Goal: Task Accomplishment & Management: Use online tool/utility

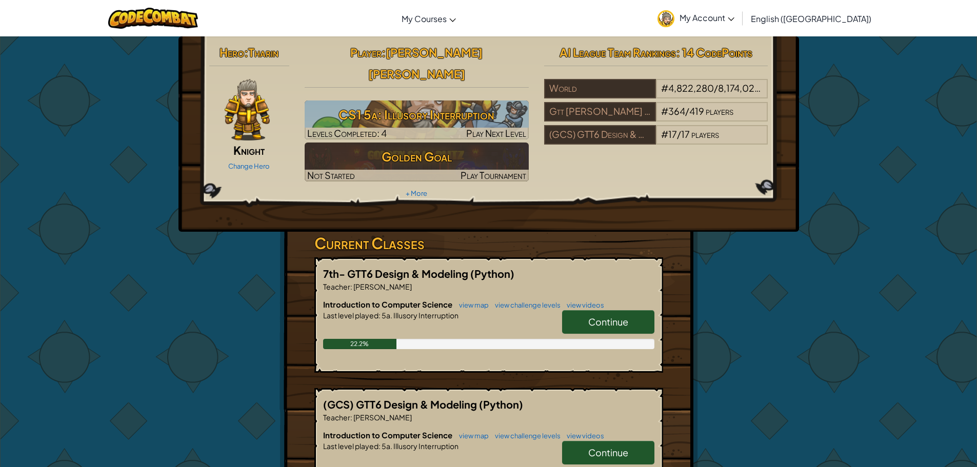
click at [610, 316] on span "Continue" at bounding box center [608, 322] width 40 height 12
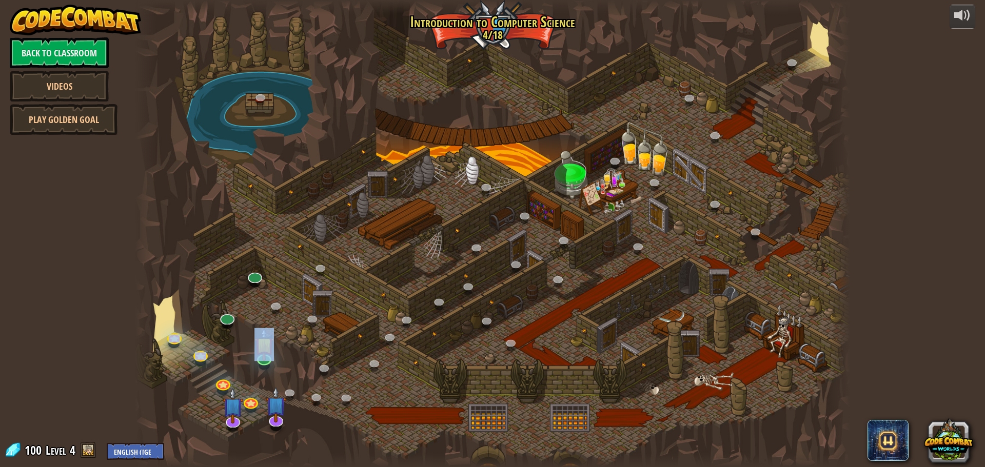
click at [263, 423] on div "25. Kithgard Gates (Locked) Escape the Kithgard dungeons, and don't let the gua…" at bounding box center [492, 233] width 715 height 467
click at [248, 276] on link at bounding box center [254, 274] width 21 height 21
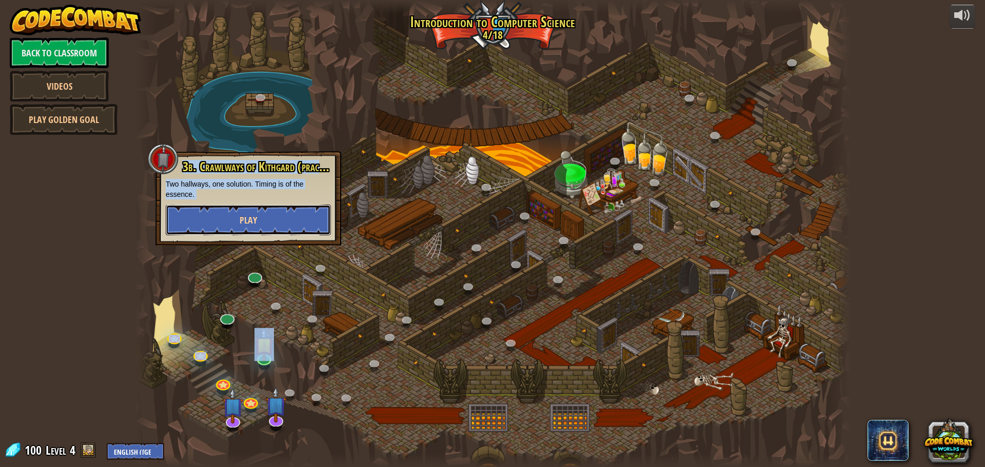
click at [251, 229] on button "Play" at bounding box center [248, 220] width 165 height 31
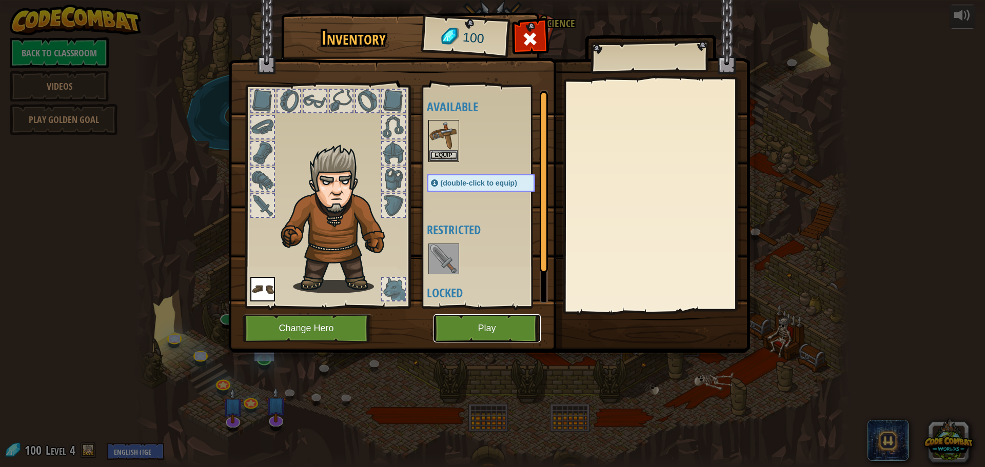
click at [445, 331] on button "Play" at bounding box center [486, 328] width 107 height 28
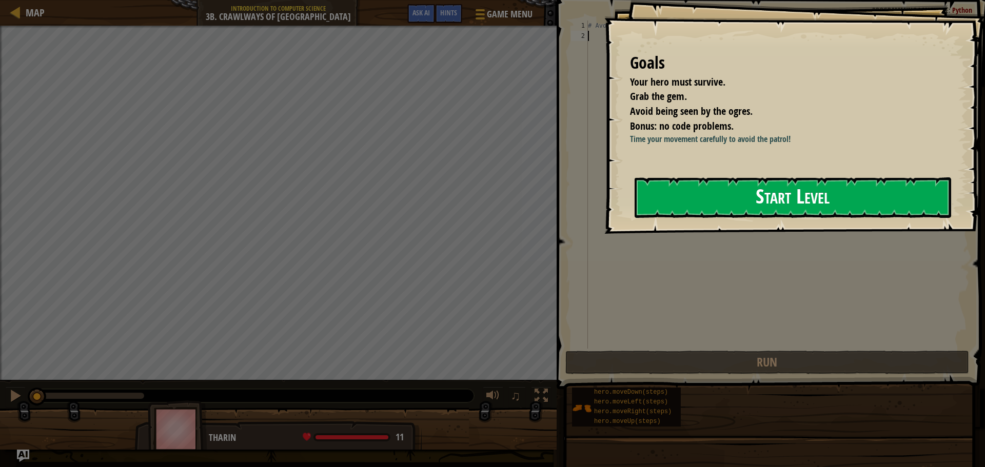
click at [809, 217] on button "Start Level" at bounding box center [793, 197] width 317 height 41
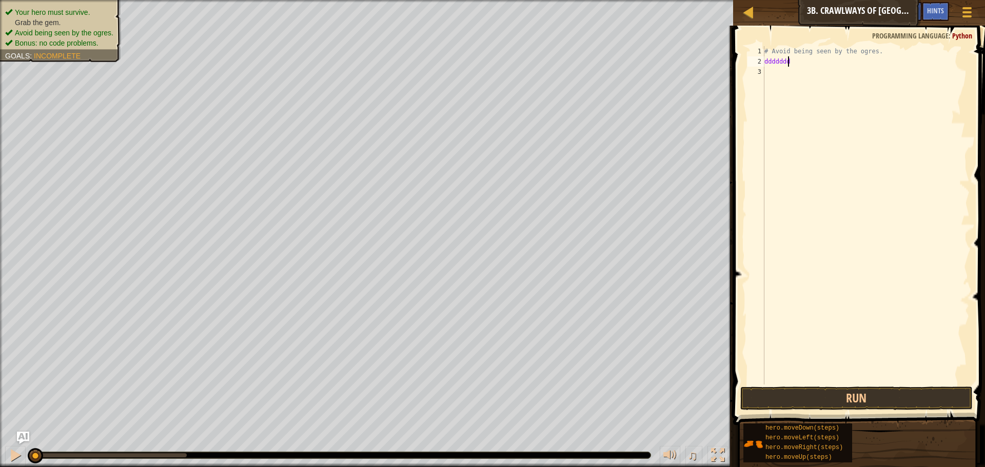
scroll to position [5, 1]
type textarea "d"
type textarea "#"
type textarea "right"
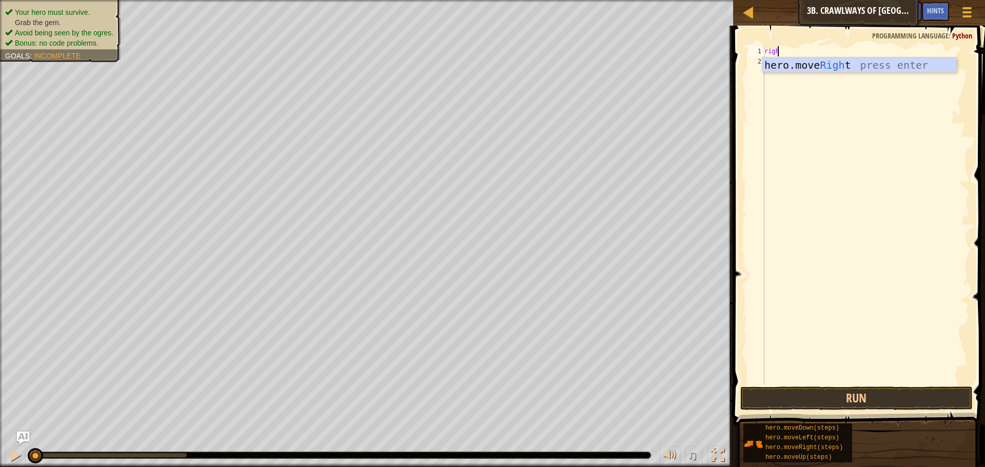
scroll to position [5, 1]
click at [807, 64] on div "hero.move Right press enter" at bounding box center [859, 80] width 194 height 46
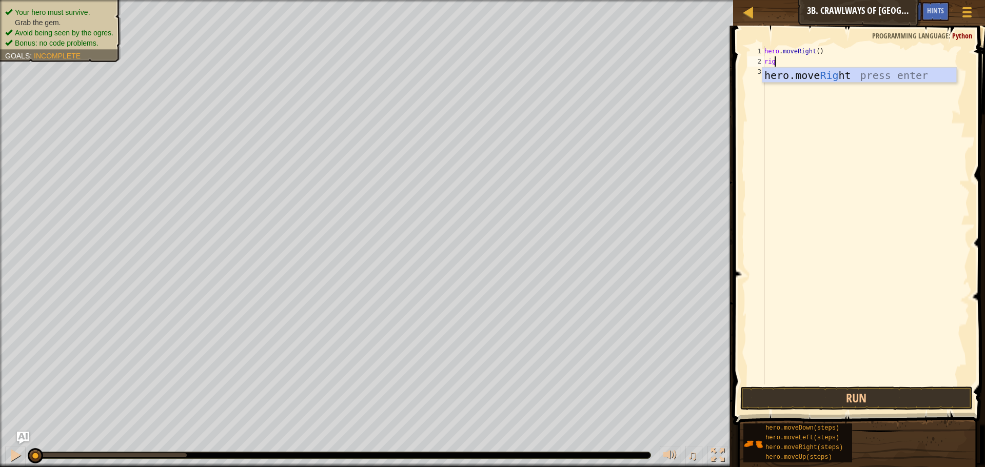
type textarea "right"
click at [787, 84] on div "hero . moveRight ( ) right" at bounding box center [865, 225] width 207 height 359
click at [787, 61] on div "hero . moveRight ( ) right" at bounding box center [865, 225] width 207 height 359
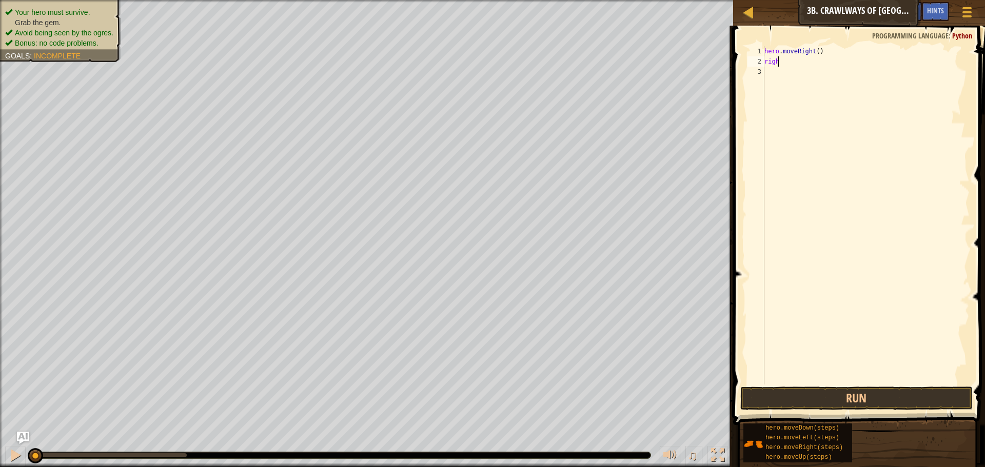
scroll to position [5, 1]
drag, startPoint x: 816, startPoint y: 64, endPoint x: 812, endPoint y: 83, distance: 19.5
click at [813, 80] on div "hero . moveRight ( ) right" at bounding box center [865, 225] width 207 height 359
click at [786, 55] on div "hero . moveRight ( ) right" at bounding box center [865, 225] width 207 height 359
click at [788, 58] on div "hero . moveRight ( ) right" at bounding box center [865, 225] width 207 height 359
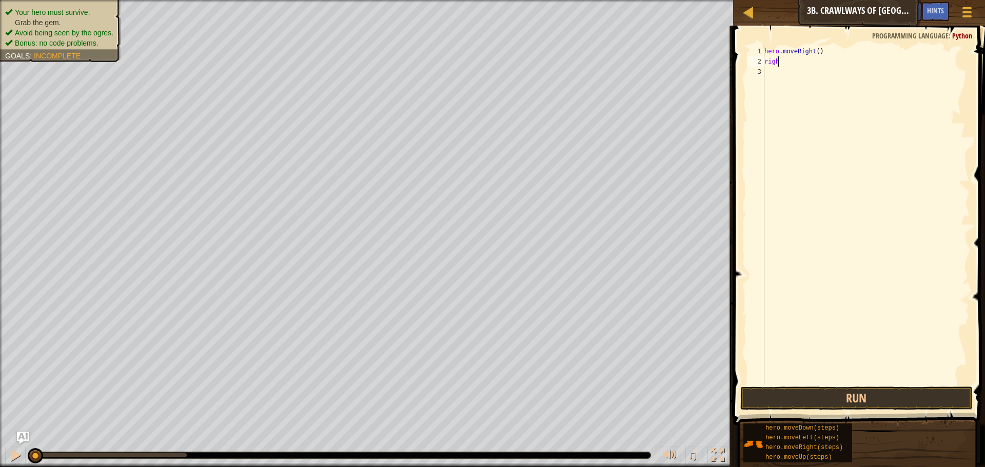
scroll to position [5, 1]
type textarea "right"
click at [814, 68] on div "hero.move Right press enter" at bounding box center [859, 91] width 194 height 46
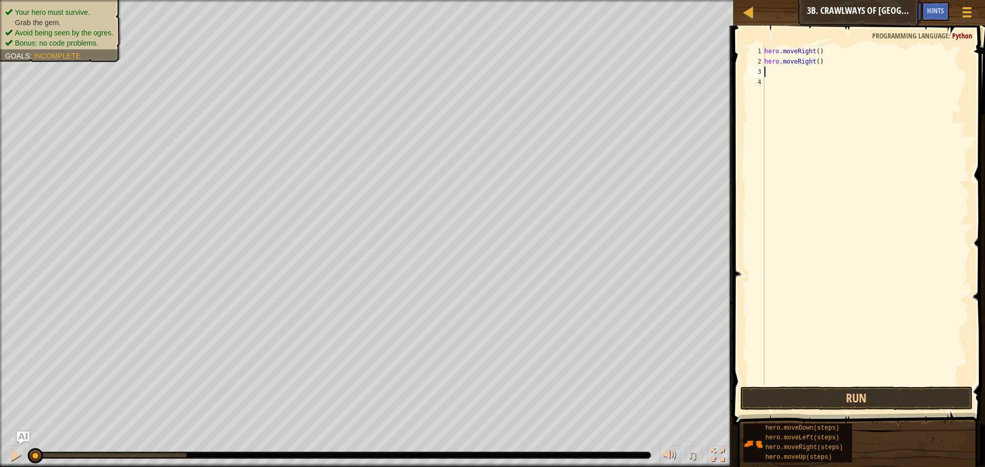
click at [808, 385] on span at bounding box center [860, 211] width 260 height 430
drag, startPoint x: 811, startPoint y: 393, endPoint x: 817, endPoint y: 397, distance: 6.7
click at [813, 394] on button "Run" at bounding box center [856, 399] width 232 height 24
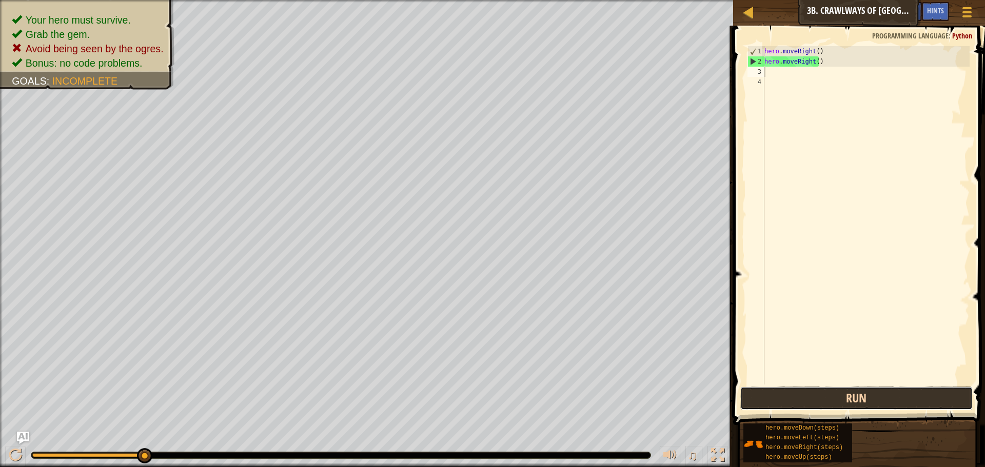
click at [900, 402] on button "Run" at bounding box center [856, 399] width 232 height 24
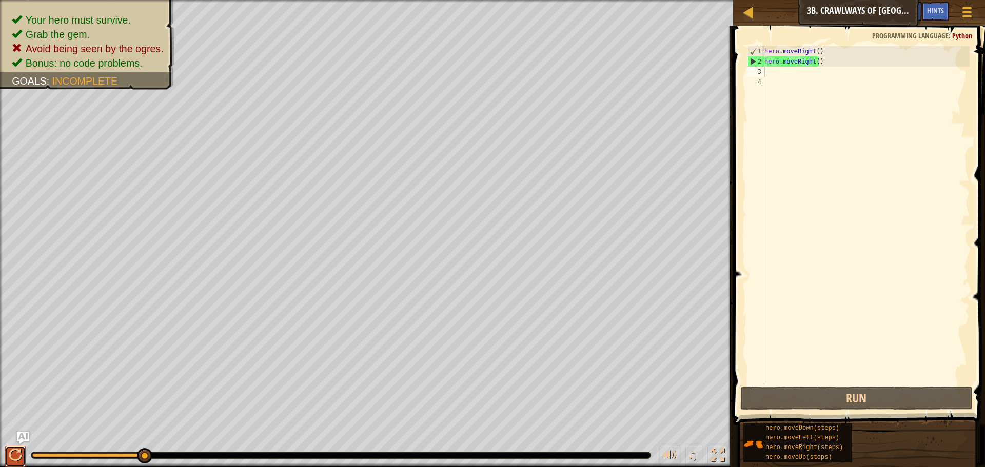
click at [21, 450] on div at bounding box center [15, 455] width 13 height 13
click at [834, 62] on div "hero . moveRight ( ) hero . moveRight ( )" at bounding box center [865, 225] width 207 height 359
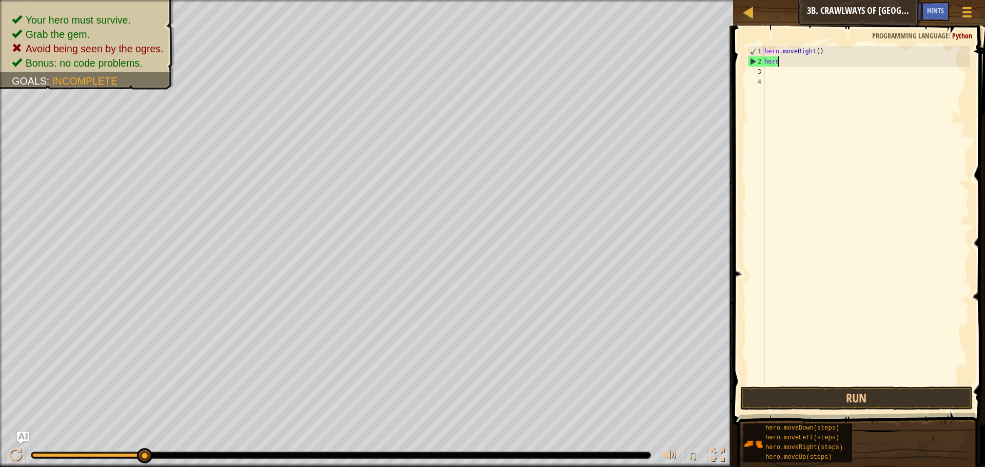
type textarea "h"
drag, startPoint x: 825, startPoint y: 49, endPoint x: 821, endPoint y: 53, distance: 5.8
click at [824, 51] on div "hero . moveRight ( )" at bounding box center [865, 225] width 207 height 359
type textarea "h"
drag, startPoint x: 832, startPoint y: 403, endPoint x: 825, endPoint y: 407, distance: 7.7
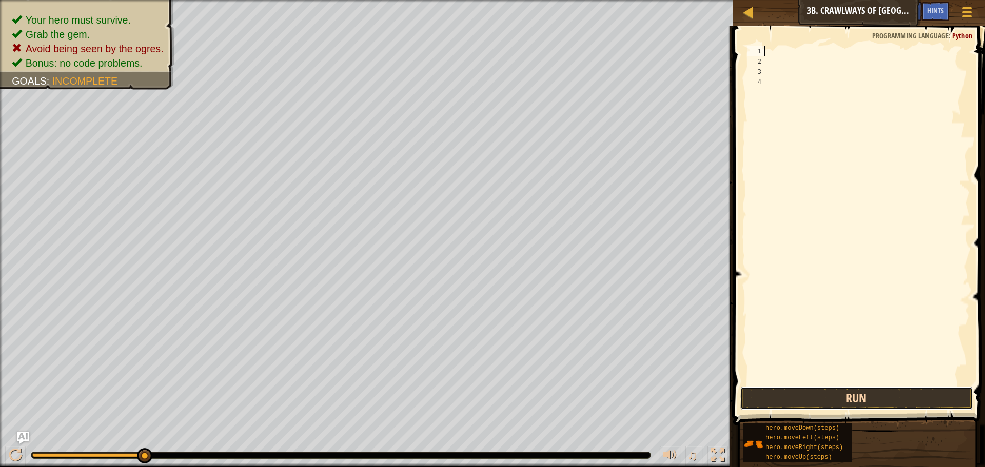
click at [832, 402] on button "Run" at bounding box center [856, 399] width 232 height 24
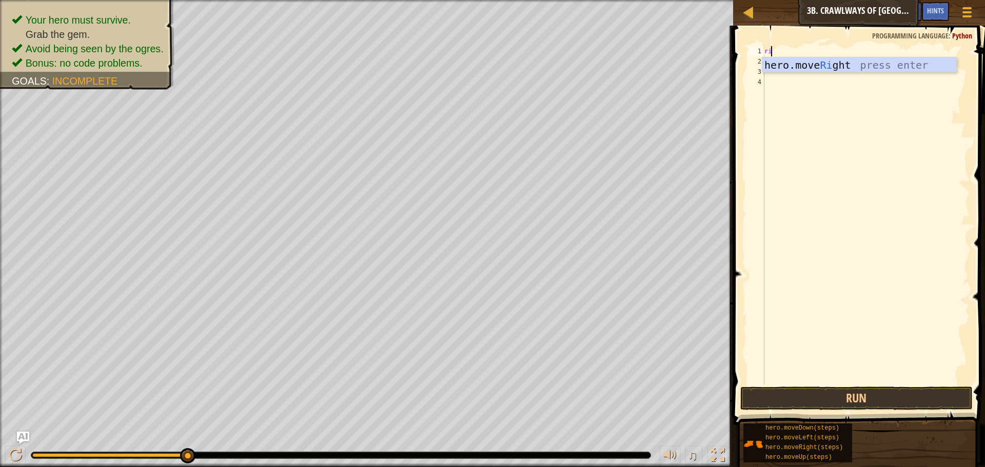
scroll to position [5, 1]
type textarea "righ"
click at [794, 69] on div "hero.move Righ t press enter" at bounding box center [859, 80] width 194 height 46
click at [813, 55] on div "hero . moveRight ( )" at bounding box center [865, 225] width 207 height 359
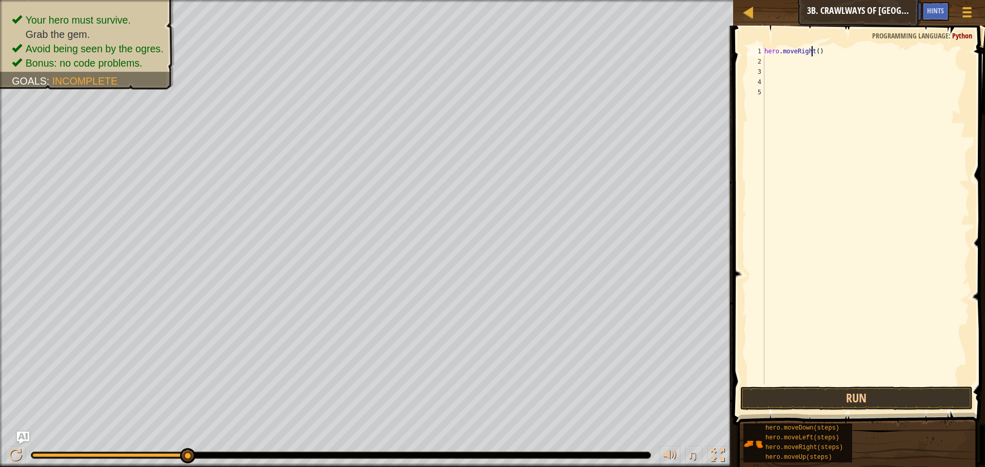
click at [813, 56] on div "hero . moveRight ( )" at bounding box center [865, 225] width 207 height 359
click at [814, 49] on div "hero . moveRight ( )" at bounding box center [865, 225] width 207 height 359
click at [906, 402] on button "Run" at bounding box center [856, 399] width 232 height 24
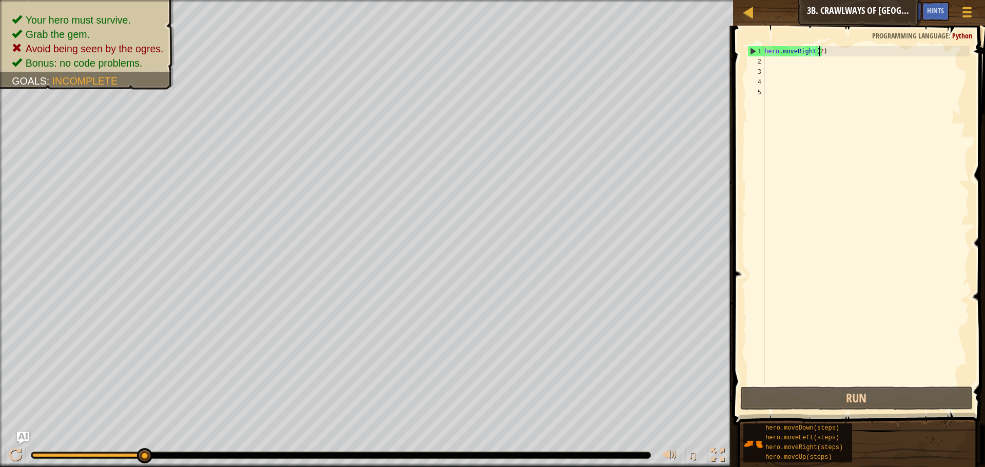
type textarea "hero.moveRight(1)"
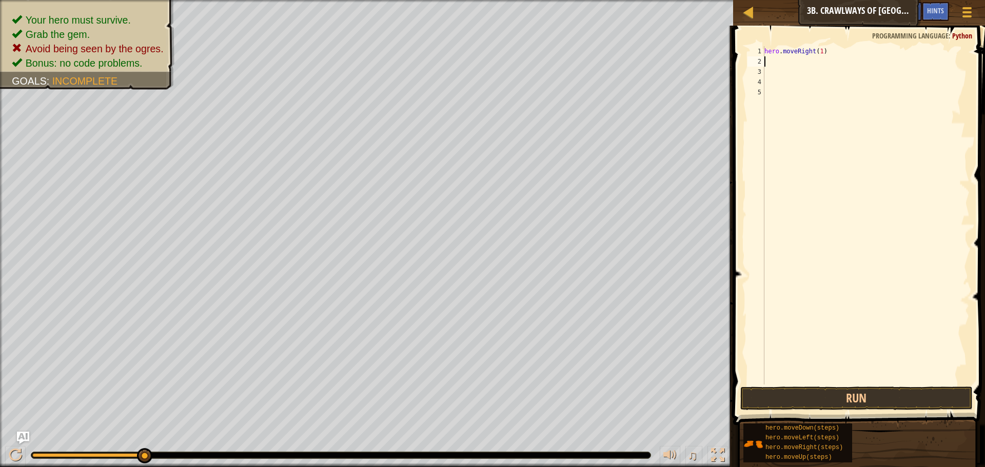
click at [777, 58] on div "hero . moveRight ( 1 )" at bounding box center [865, 225] width 207 height 359
click at [781, 73] on div "hero . moveRight ( 1 )" at bounding box center [865, 225] width 207 height 359
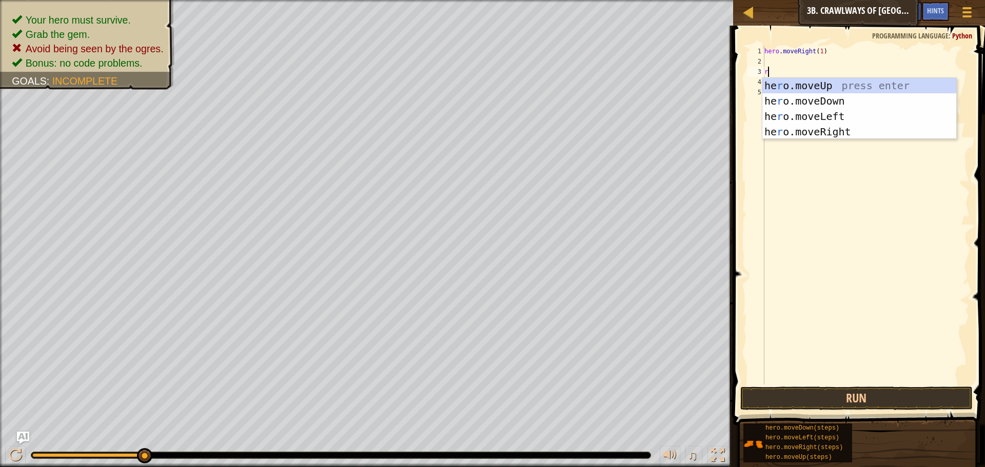
type textarea "ri"
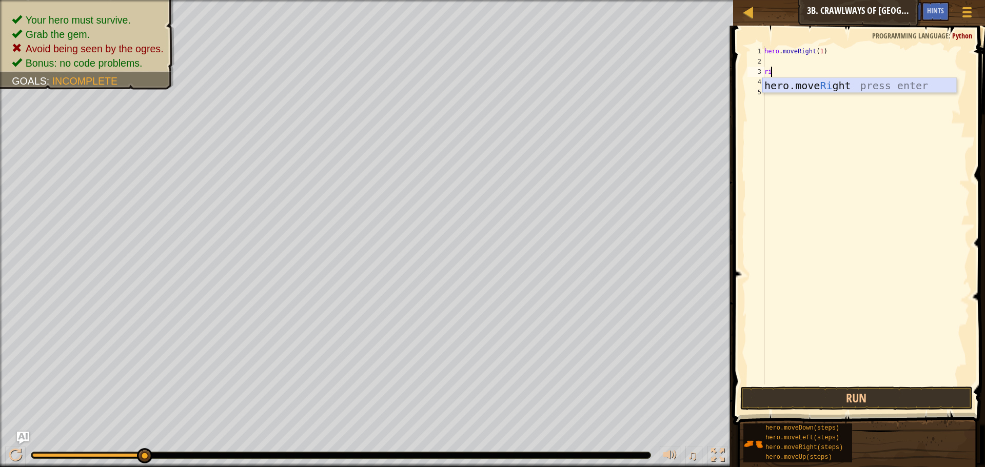
click at [798, 86] on div "hero.move Ri ght press enter" at bounding box center [859, 101] width 194 height 46
click at [853, 393] on button "Run" at bounding box center [856, 399] width 232 height 24
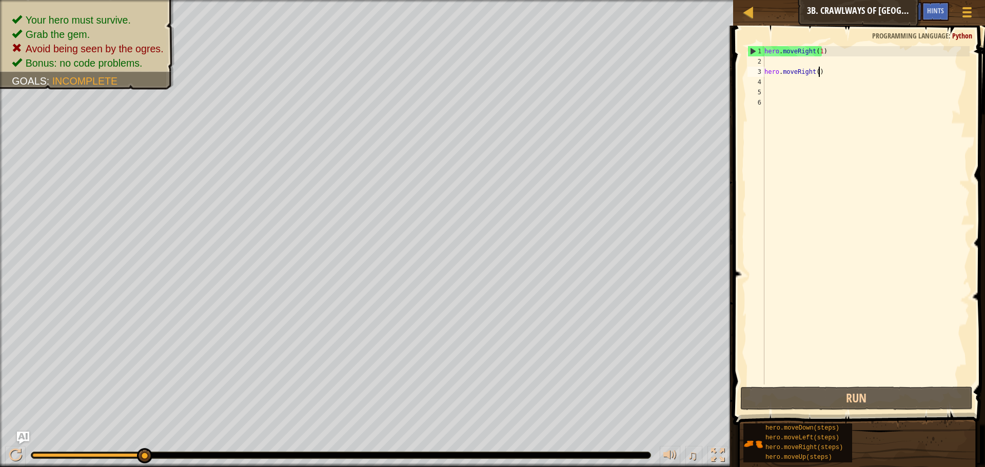
click at [821, 71] on div "hero . moveRight ( 1 ) hero . moveRight ( )" at bounding box center [865, 225] width 207 height 359
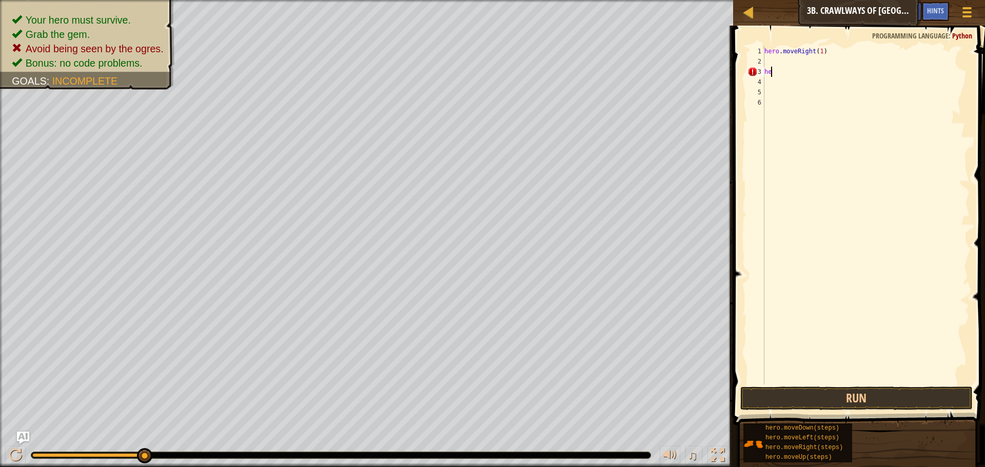
type textarea "h"
click at [819, 57] on div "hero . moveRi" at bounding box center [865, 225] width 207 height 359
click at [823, 51] on div "hero . moveRi" at bounding box center [865, 215] width 207 height 339
type textarea "hero.moveRig"
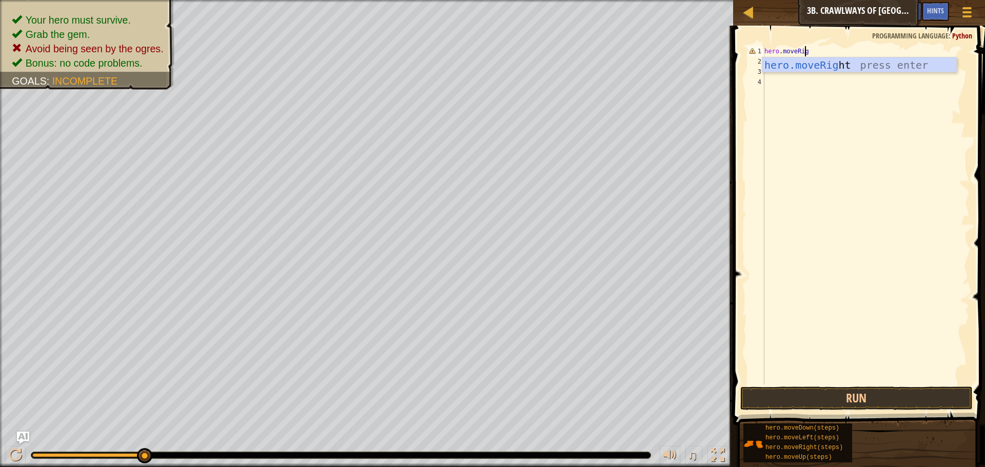
scroll to position [5, 3]
drag, startPoint x: 808, startPoint y: 64, endPoint x: 803, endPoint y: 64, distance: 5.2
click at [808, 63] on div "hero.moveRig ht press enter" at bounding box center [859, 80] width 194 height 46
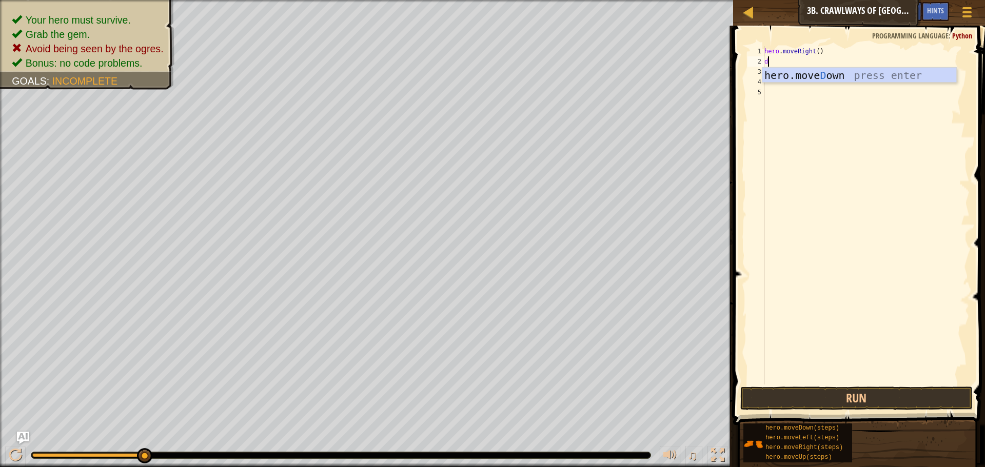
type textarea "do"
click at [854, 79] on div "hero.move Do wn press enter" at bounding box center [859, 91] width 194 height 46
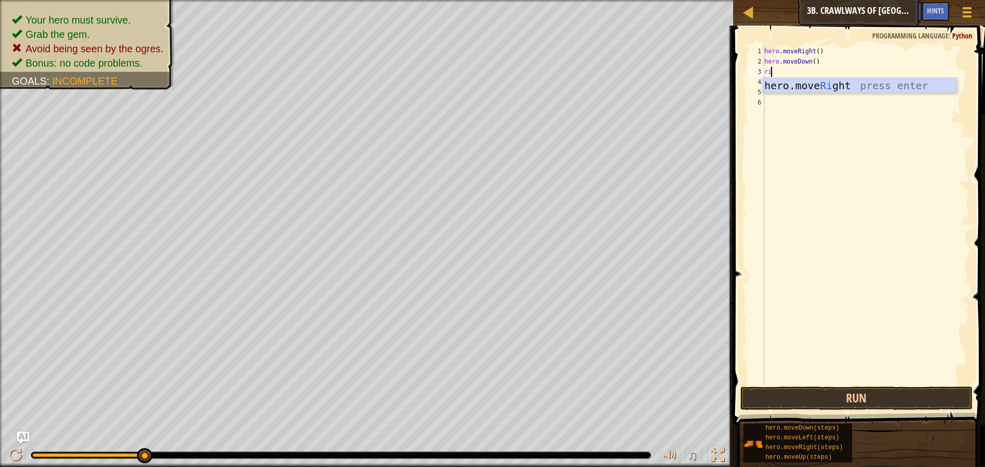
scroll to position [5, 1]
type textarea "righ"
click at [855, 89] on div "hero.move Righ t press enter" at bounding box center [859, 101] width 194 height 46
click at [858, 397] on button "Run" at bounding box center [856, 399] width 232 height 24
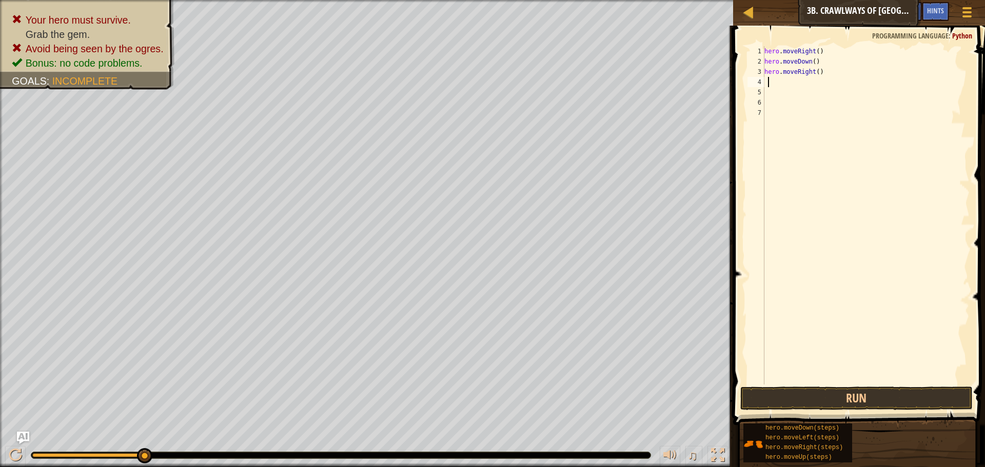
drag, startPoint x: 841, startPoint y: 79, endPoint x: 836, endPoint y: 71, distance: 9.5
click at [839, 76] on div "hero . moveRight ( ) hero . moveDown ( ) hero . moveRight ( )" at bounding box center [865, 225] width 207 height 359
click at [835, 71] on div "hero . moveRight ( ) hero . moveDown ( ) hero . moveRight ( )" at bounding box center [865, 215] width 207 height 339
drag, startPoint x: 822, startPoint y: 61, endPoint x: 757, endPoint y: 47, distance: 67.2
click at [757, 47] on div "hero.moveRight() 1 2 3 4 5 6 7 hero . moveRight ( ) hero . moveDown ( ) hero . …" at bounding box center [857, 215] width 224 height 339
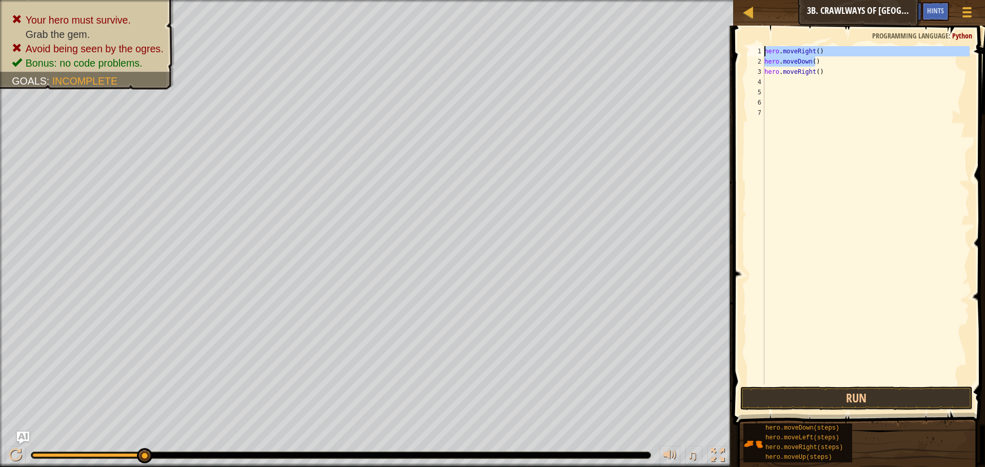
type textarea "hero.moveRight() hero.moveDown()"
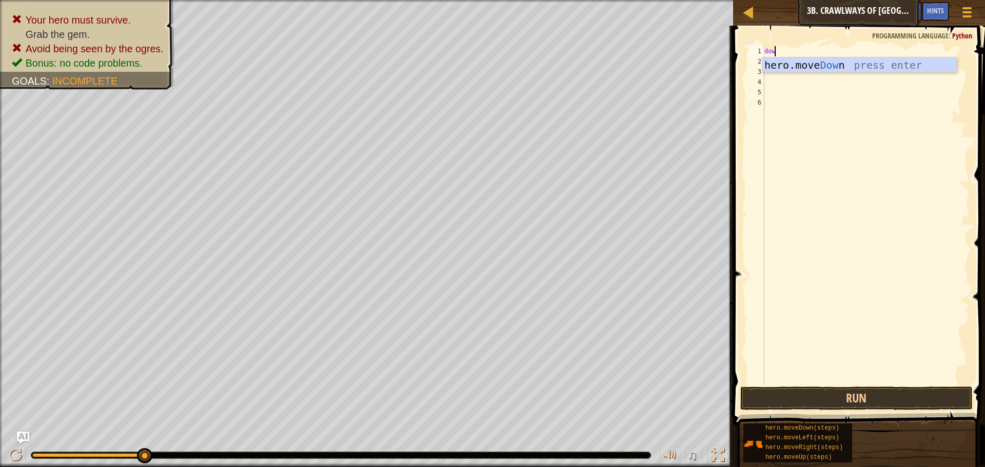
scroll to position [5, 1]
type textarea "down"
click at [781, 66] on div "hero.move Down press enter" at bounding box center [859, 80] width 194 height 46
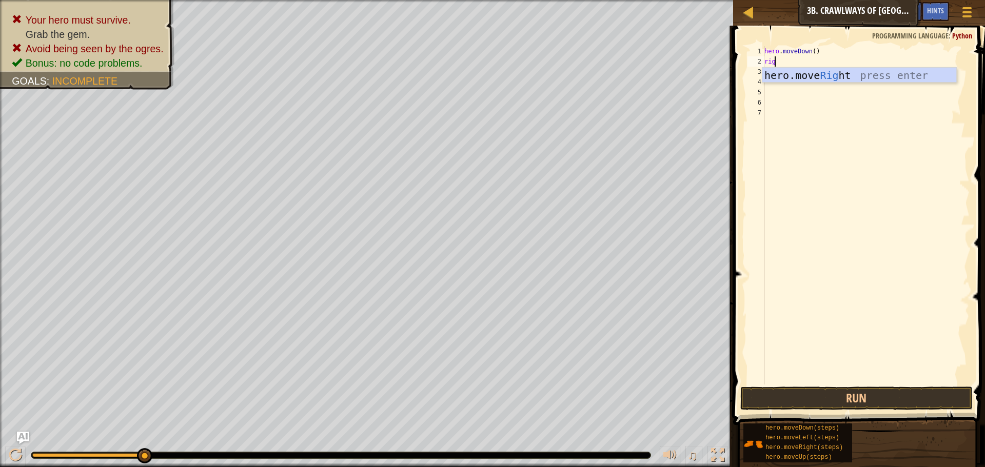
type textarea "righ"
click at [814, 73] on div "hero.move Righ t press enter" at bounding box center [859, 91] width 194 height 46
click at [837, 403] on button "Run" at bounding box center [856, 399] width 232 height 24
